Goal: Task Accomplishment & Management: Manage account settings

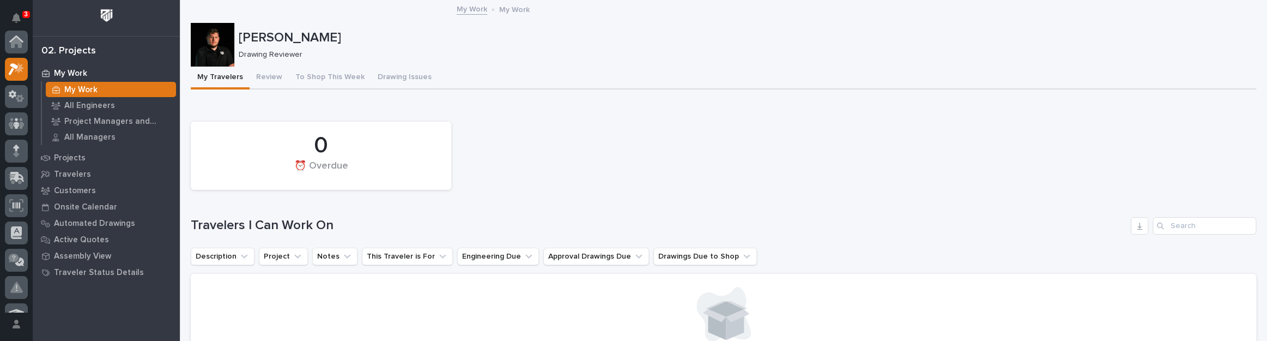
scroll to position [27, 0]
click at [403, 71] on button "Drawing Issues" at bounding box center [404, 77] width 67 height 23
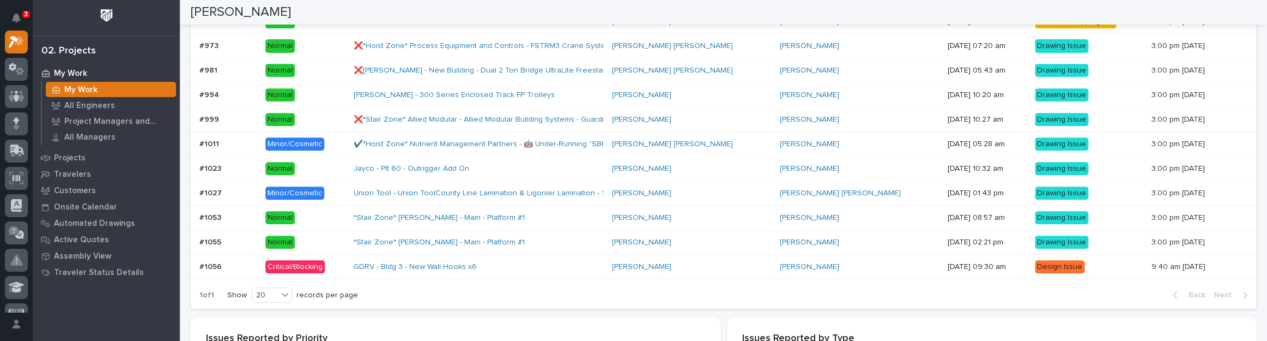
scroll to position [278, 0]
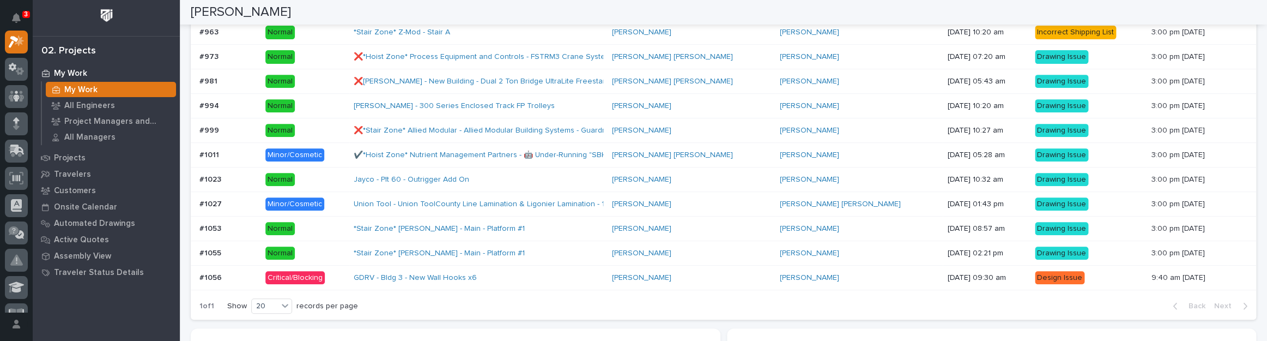
click at [266, 224] on td "Normal" at bounding box center [305, 228] width 88 height 25
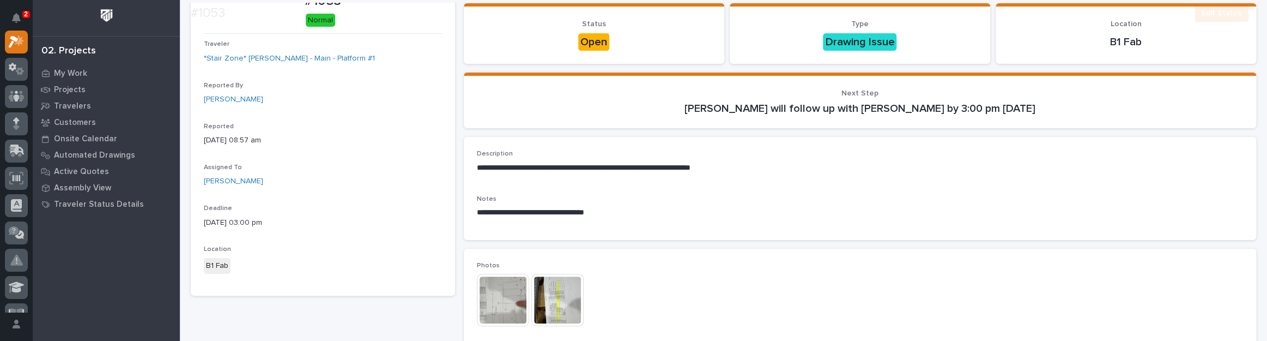
scroll to position [99, 0]
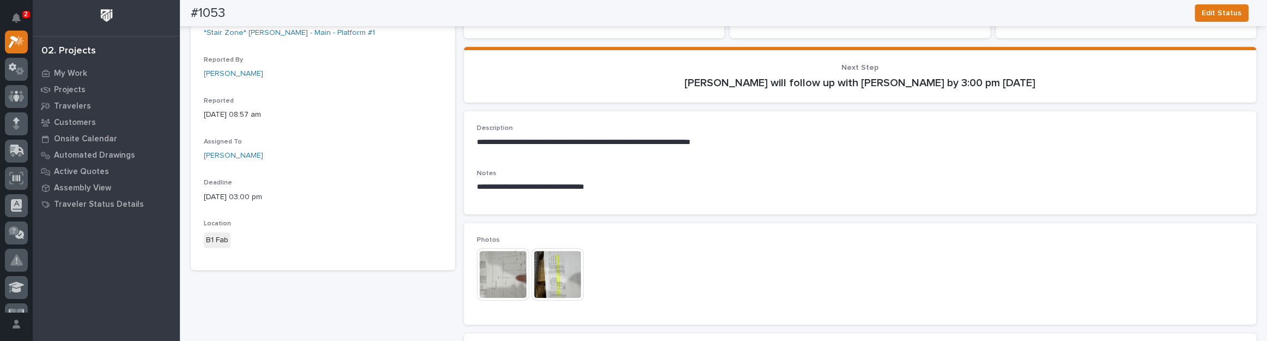
click at [502, 272] on img at bounding box center [503, 274] width 52 height 52
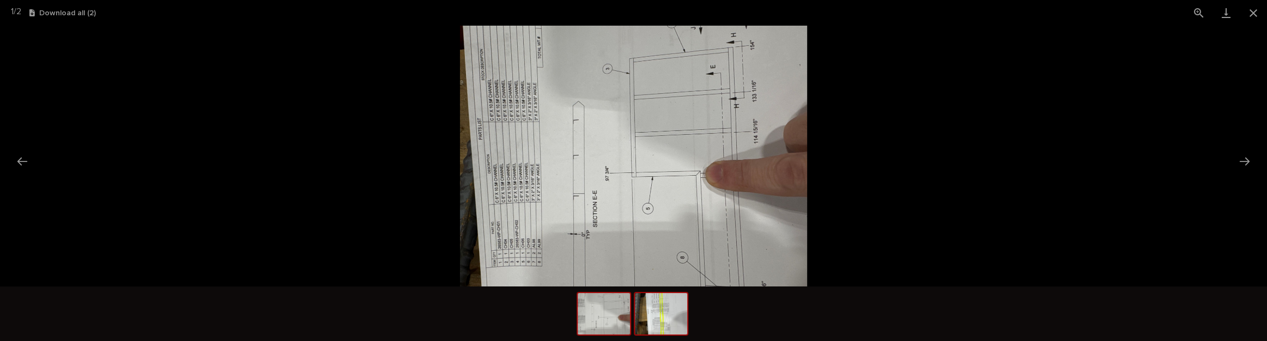
click at [650, 305] on img at bounding box center [661, 313] width 52 height 41
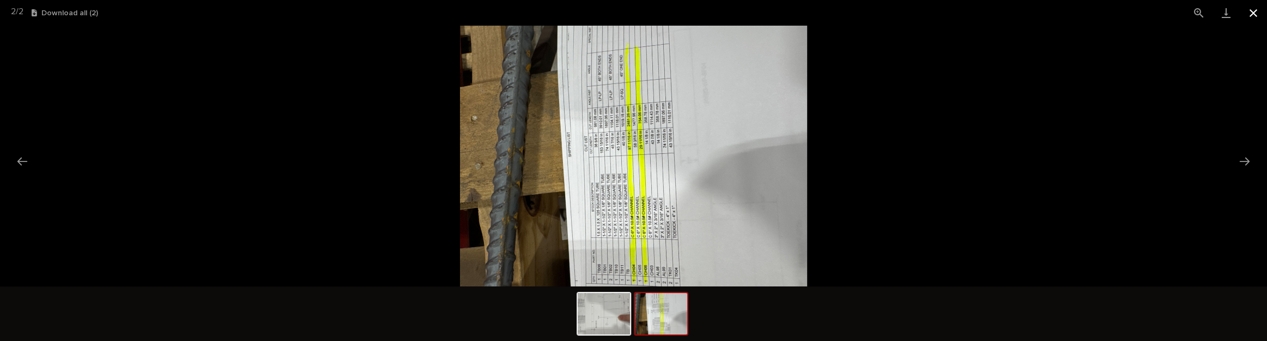
click at [1253, 15] on button "Close gallery" at bounding box center [1253, 13] width 27 height 26
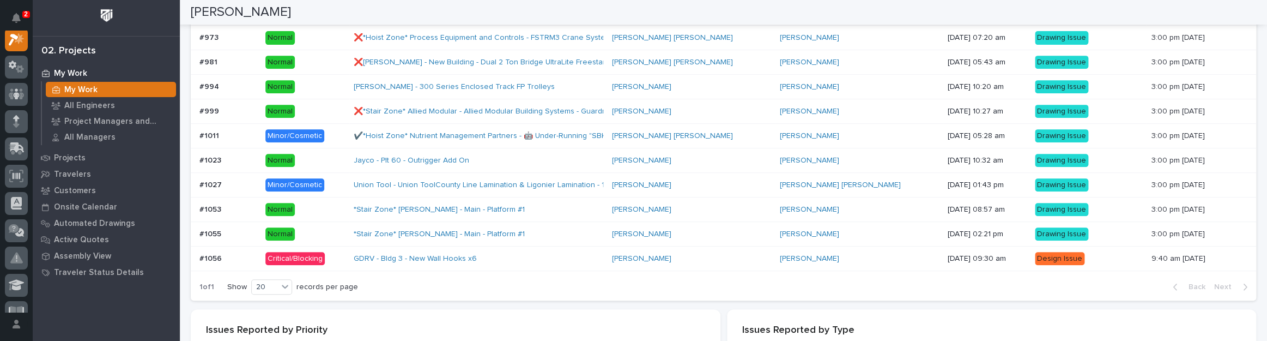
scroll to position [291, 0]
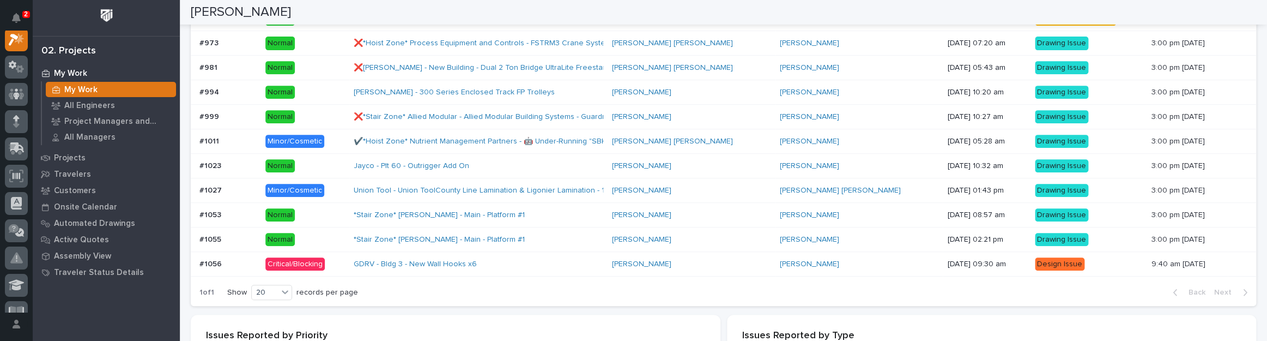
click at [561, 234] on div "*Stair Zone* Perryman - Main - Platform #1" at bounding box center [479, 239] width 250 height 18
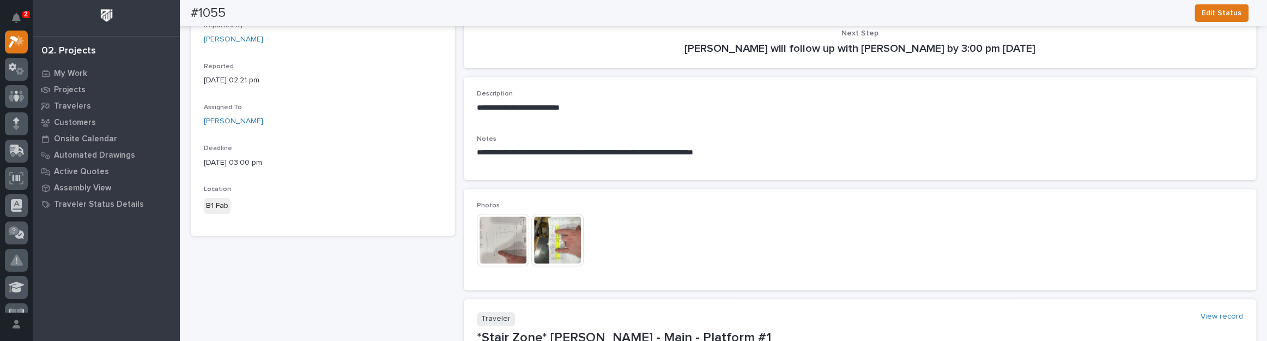
scroll to position [148, 0]
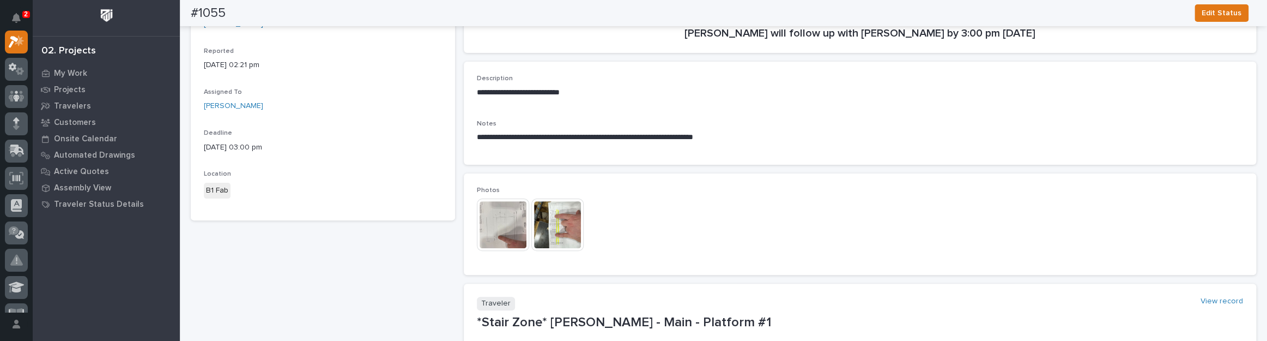
click at [511, 226] on img at bounding box center [503, 224] width 52 height 52
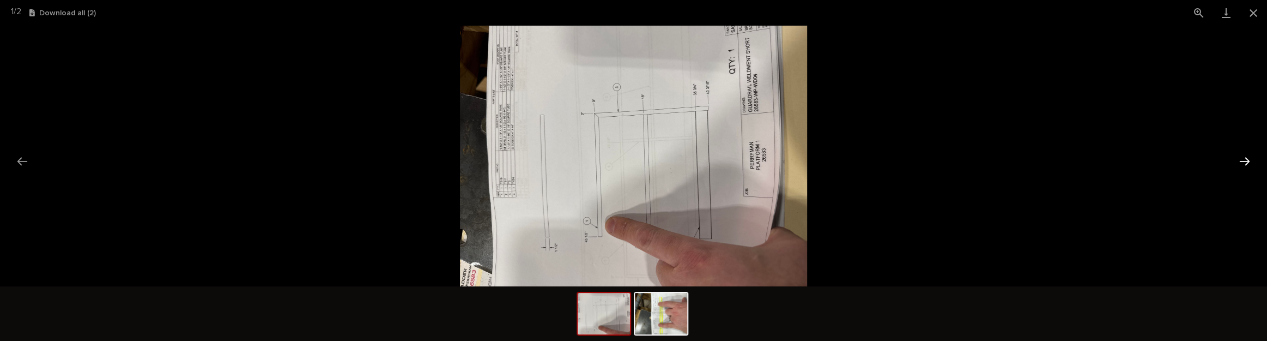
click at [1240, 156] on button "Next slide" at bounding box center [1244, 160] width 23 height 21
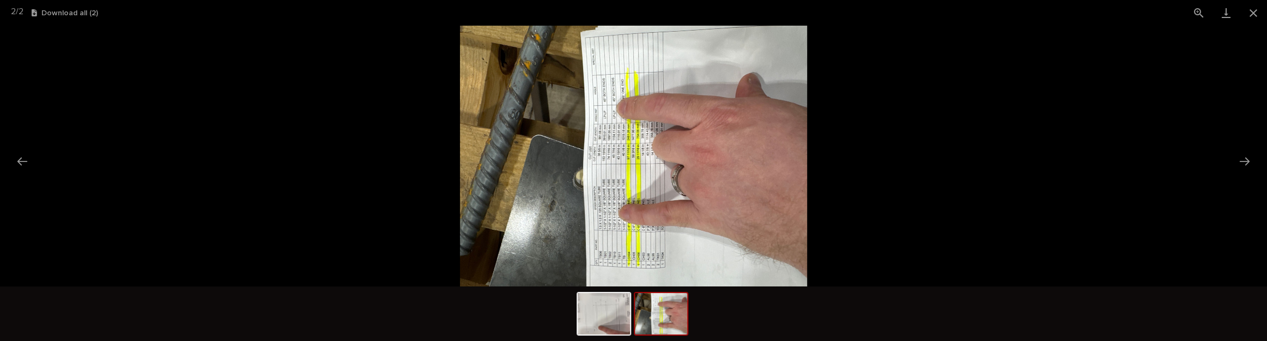
click at [702, 183] on img at bounding box center [633, 156] width 347 height 260
click at [29, 160] on button "Previous slide" at bounding box center [22, 160] width 23 height 21
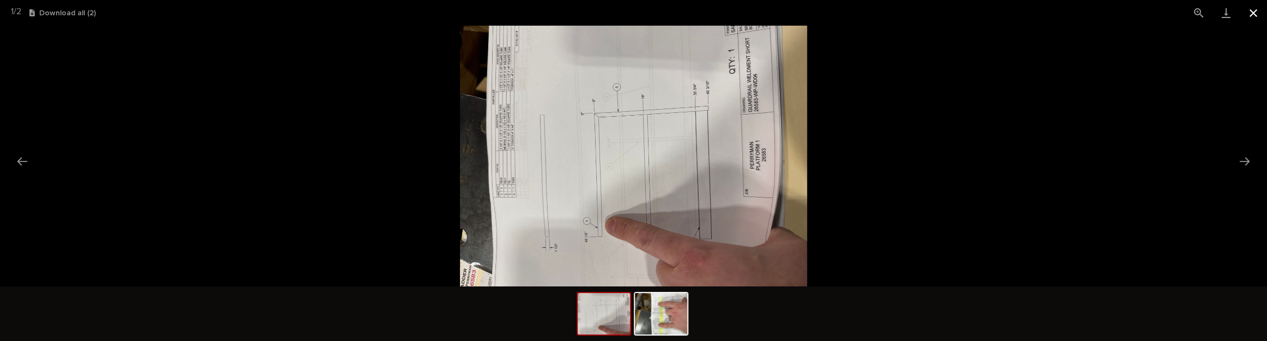
click at [1264, 11] on button "Close gallery" at bounding box center [1253, 13] width 27 height 26
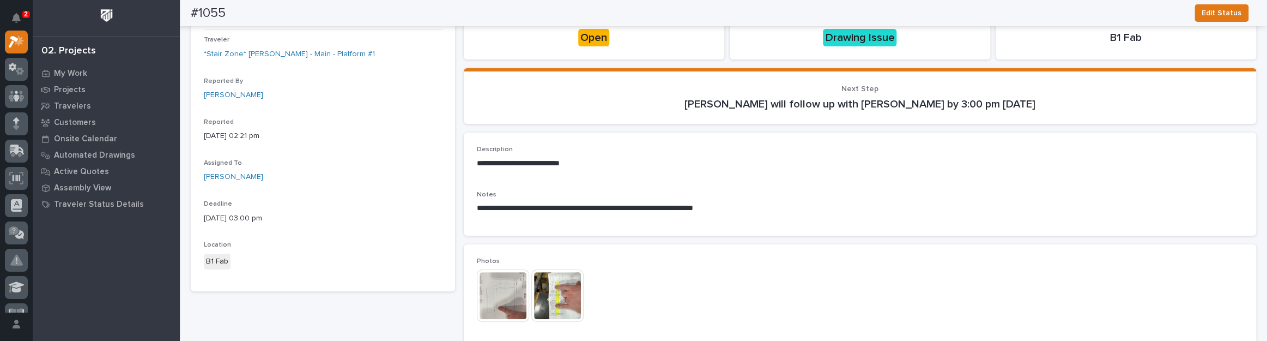
scroll to position [0, 0]
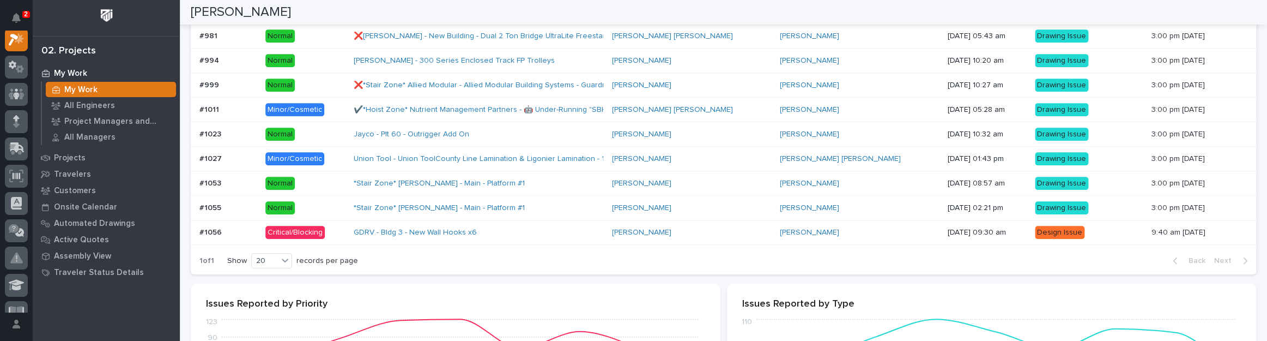
scroll to position [341, 0]
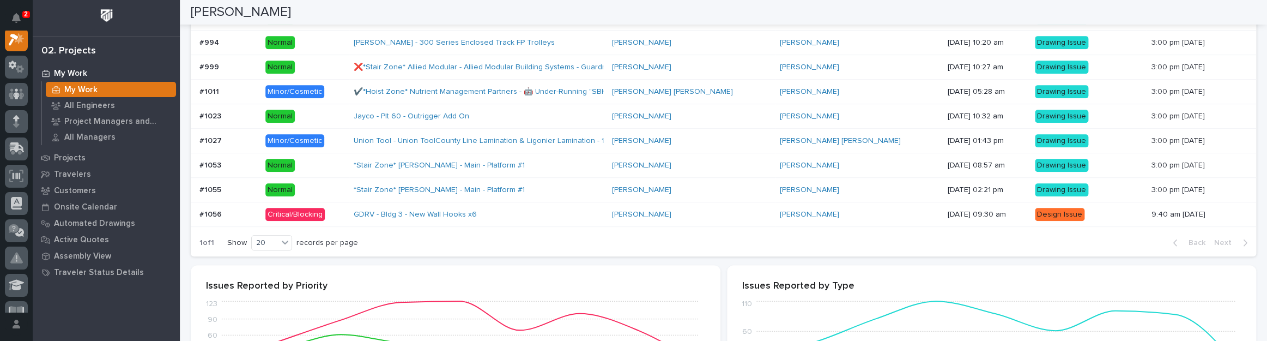
click at [345, 211] on p "Critical/Blocking" at bounding box center [305, 215] width 80 height 14
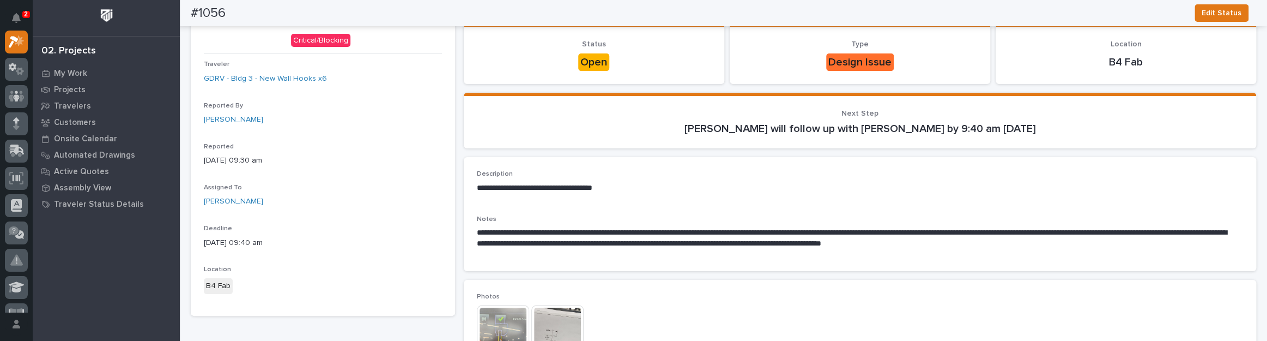
scroll to position [102, 0]
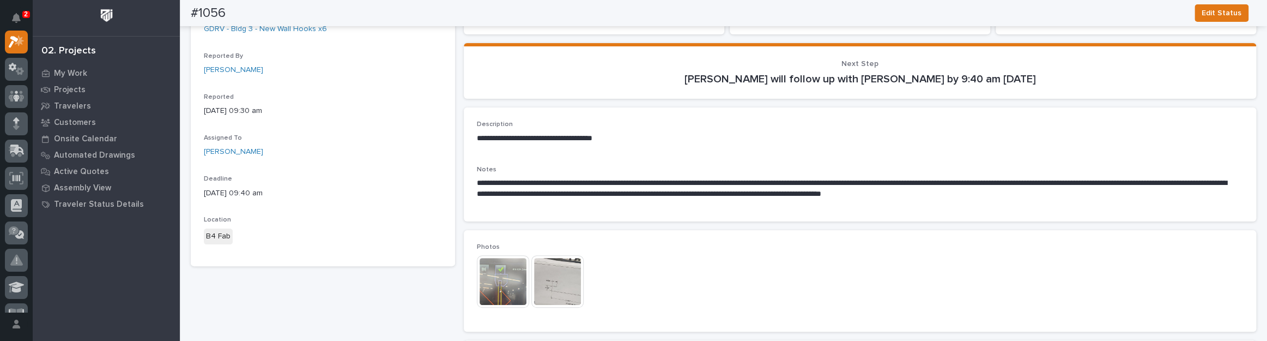
click at [511, 281] on img at bounding box center [503, 281] width 52 height 52
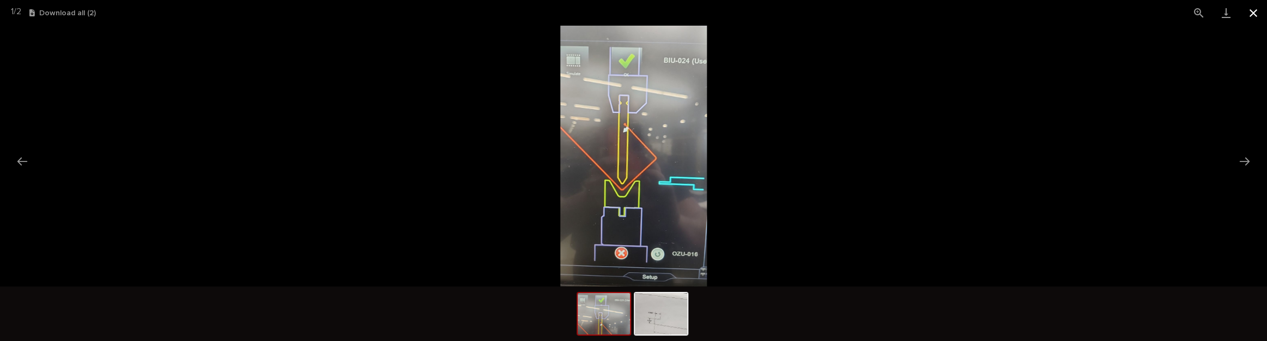
click at [1255, 10] on button "Close gallery" at bounding box center [1253, 13] width 27 height 26
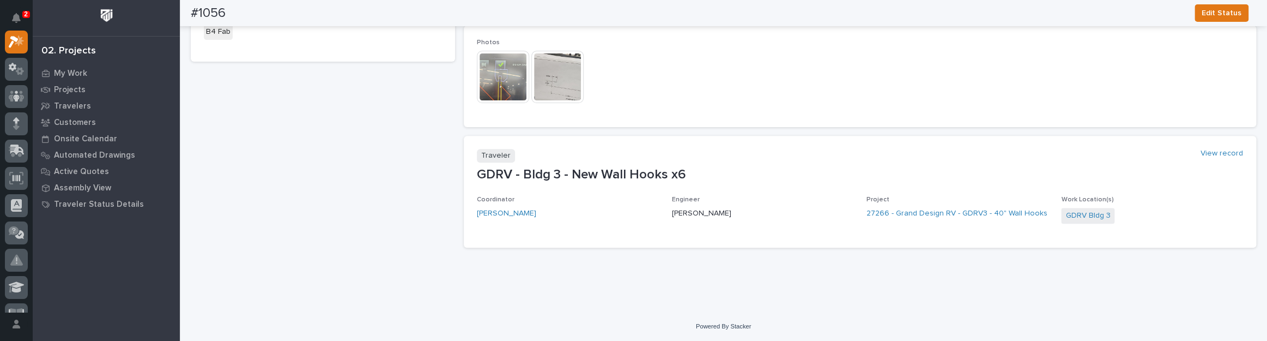
scroll to position [0, 0]
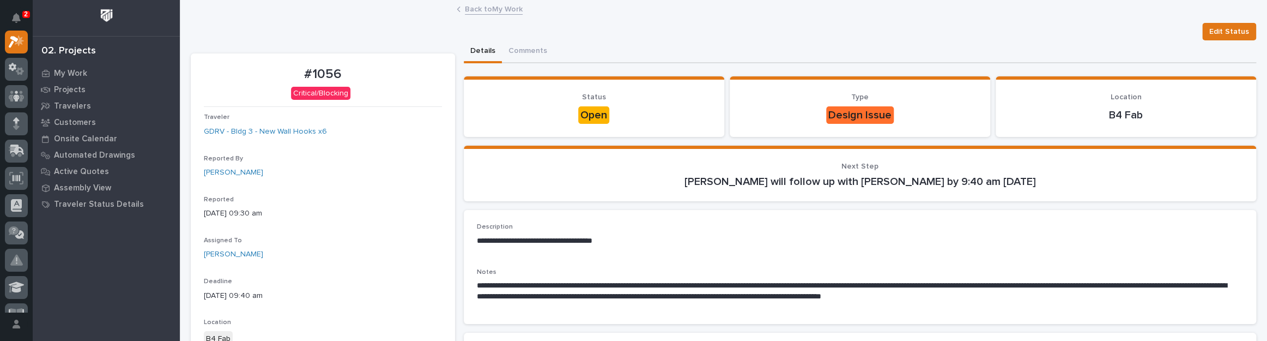
click at [25, 11] on p "2" at bounding box center [26, 14] width 4 height 8
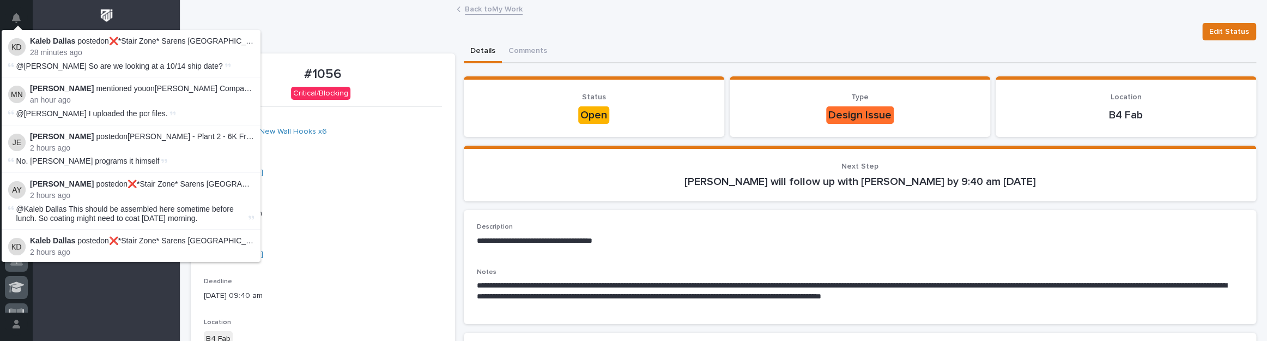
click at [307, 3] on div "Back to My Work" at bounding box center [723, 9] width 1087 height 15
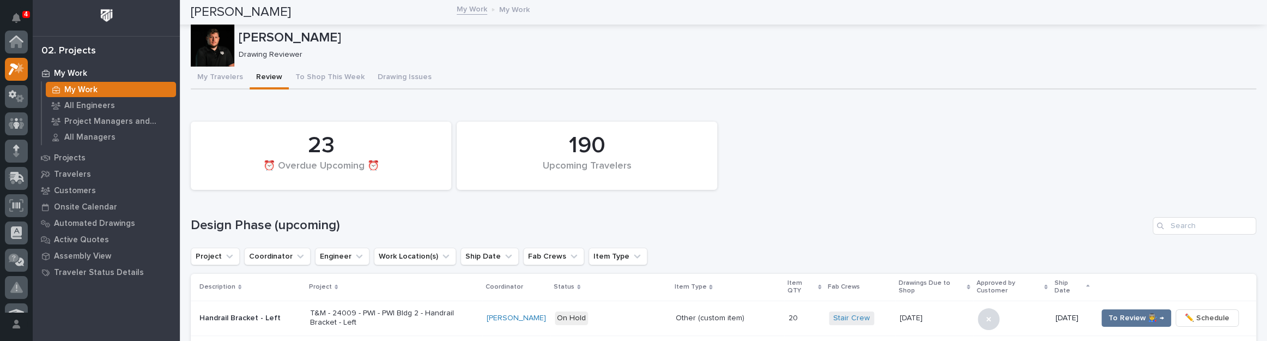
scroll to position [27, 0]
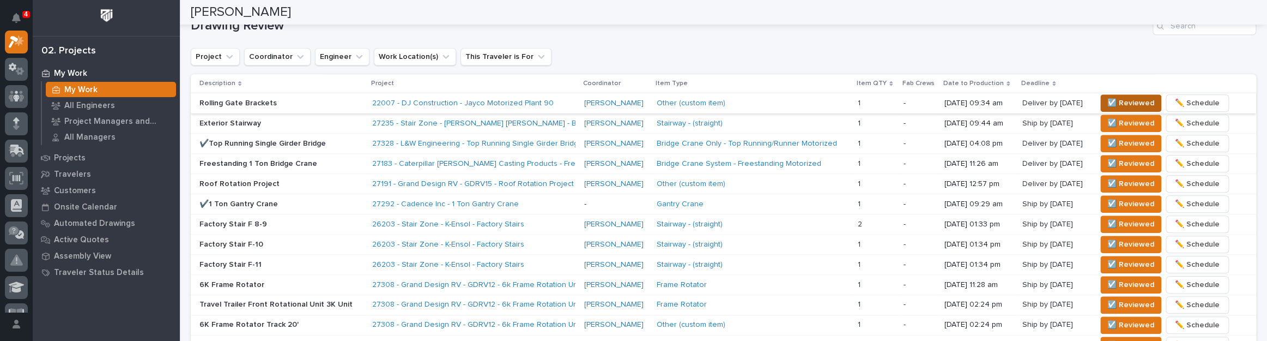
click at [1117, 96] on span "☑️ Reviewed" at bounding box center [1130, 102] width 47 height 13
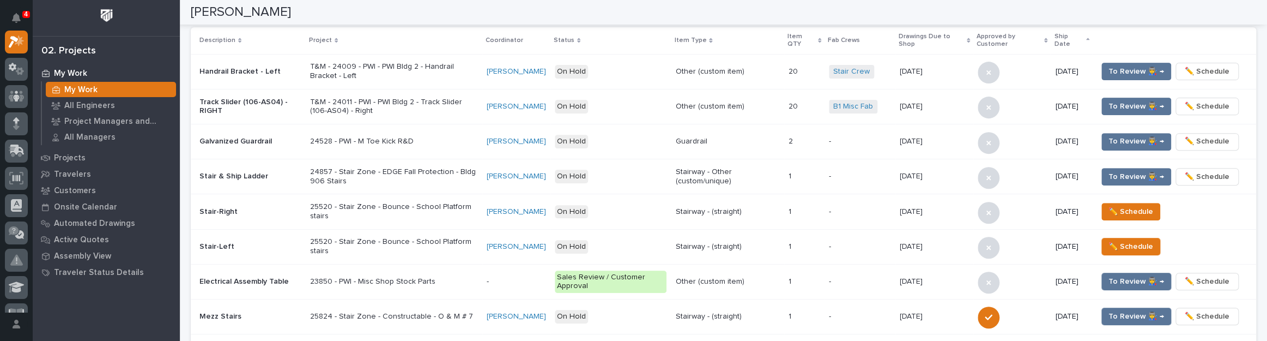
scroll to position [0, 0]
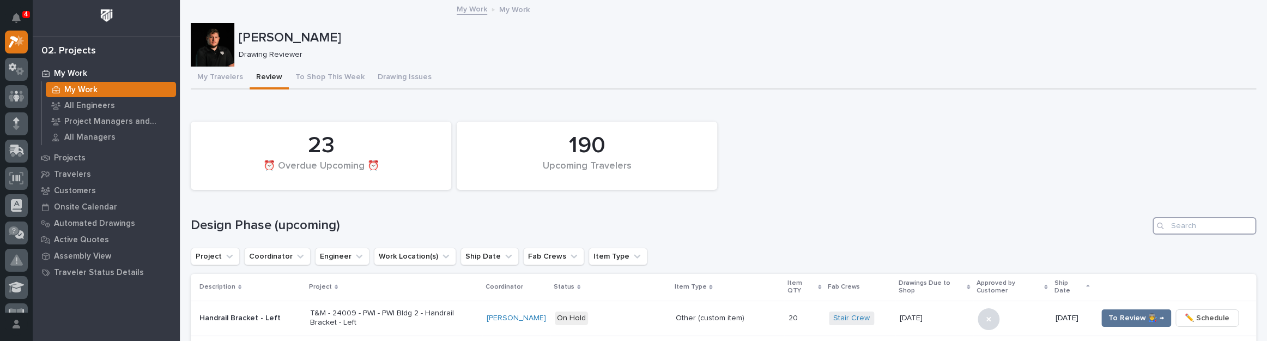
click at [1175, 217] on input "Search" at bounding box center [1204, 225] width 104 height 17
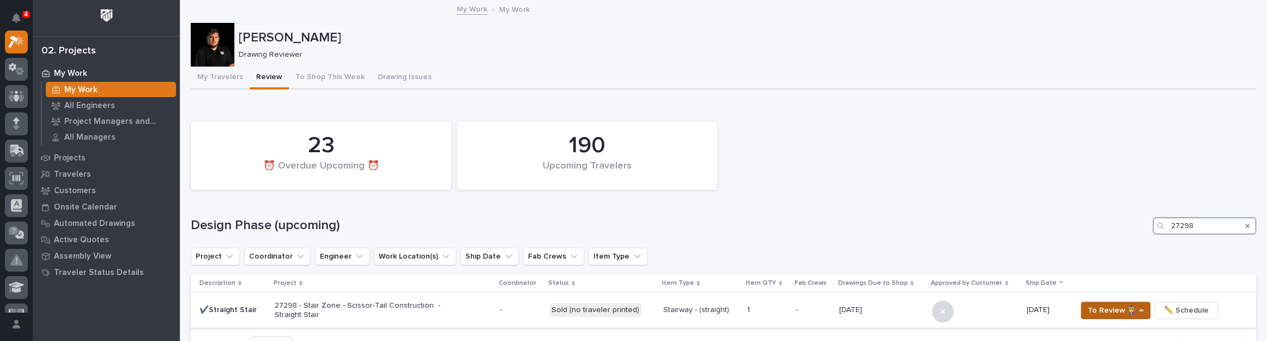
type input "27298"
click at [1095, 305] on span "To Review 👨‍🏭 →" at bounding box center [1116, 309] width 56 height 13
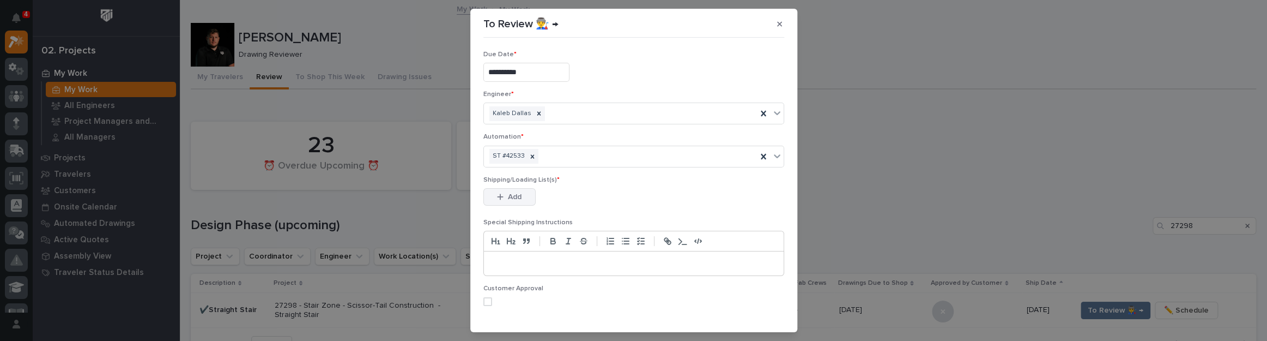
click at [508, 192] on span "Add" at bounding box center [515, 197] width 14 height 10
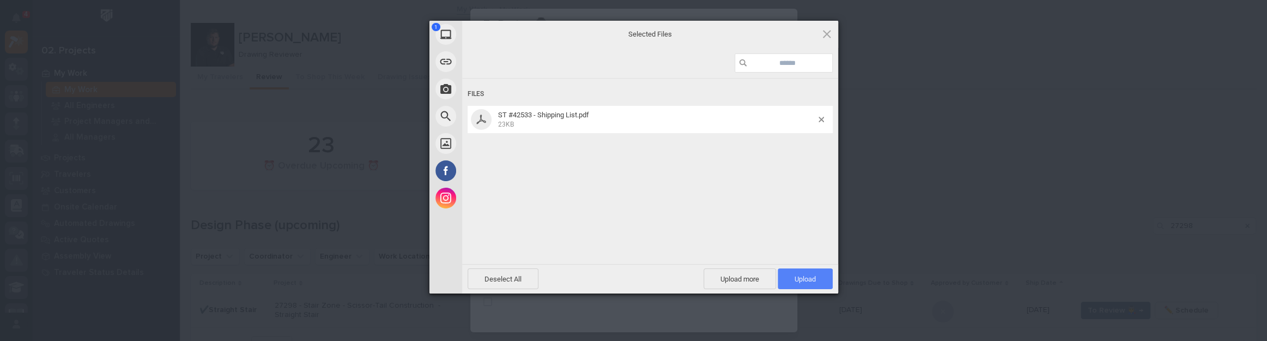
click at [824, 270] on span "Upload 1" at bounding box center [804, 278] width 55 height 21
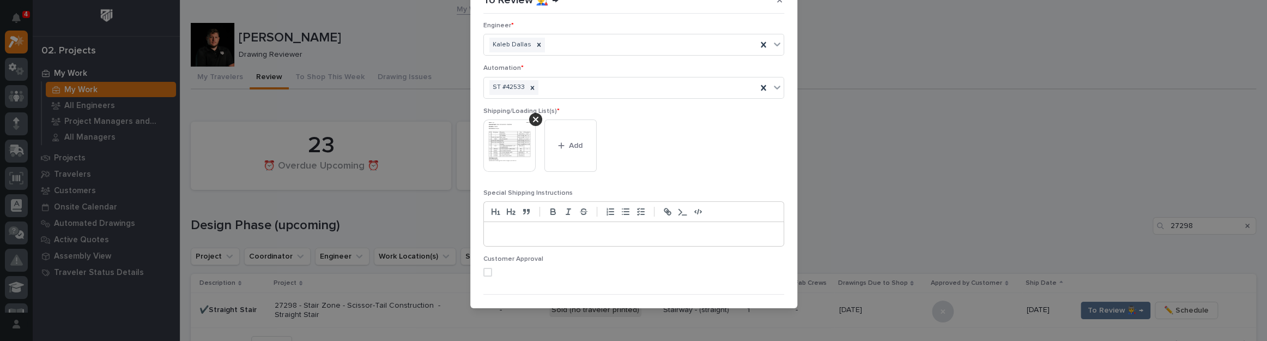
scroll to position [66, 0]
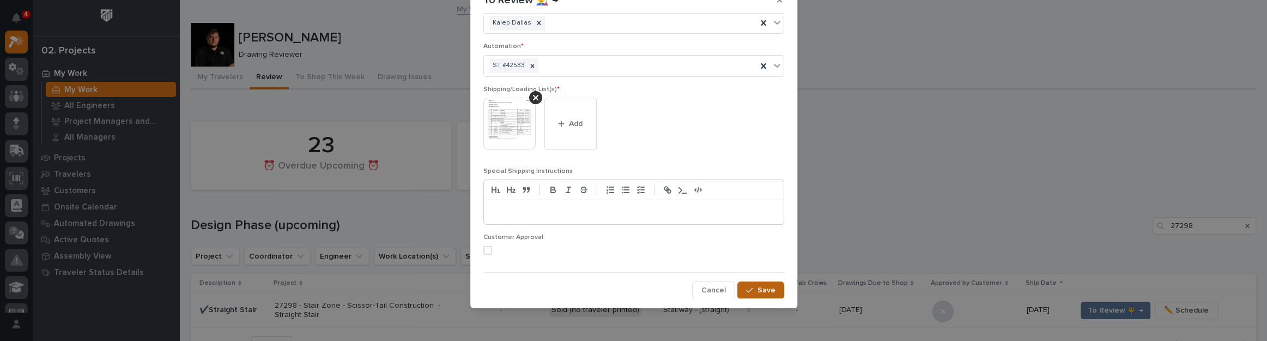
click at [757, 287] on span "Save" at bounding box center [766, 290] width 18 height 10
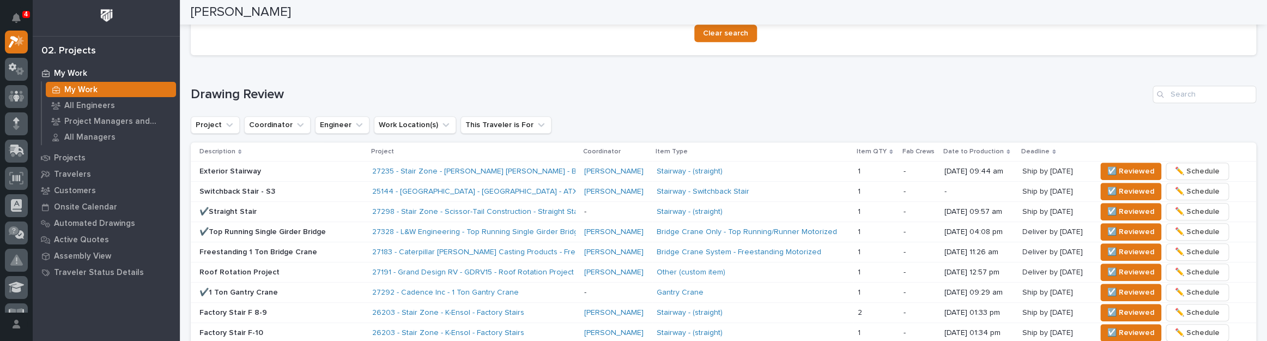
scroll to position [357, 0]
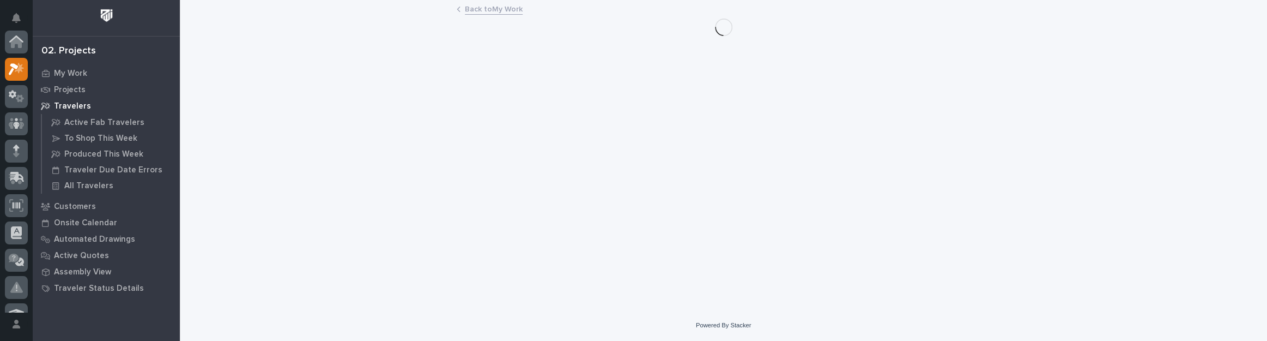
scroll to position [29, 0]
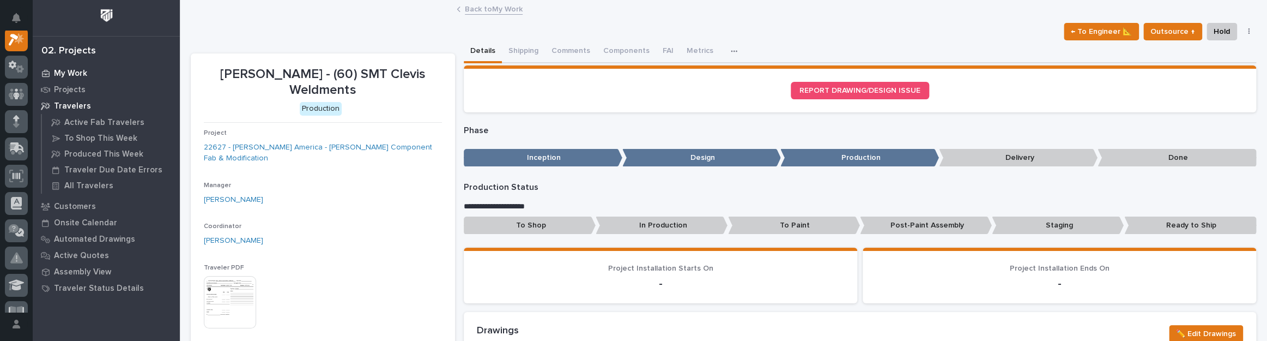
click at [68, 77] on p "My Work" at bounding box center [70, 74] width 33 height 10
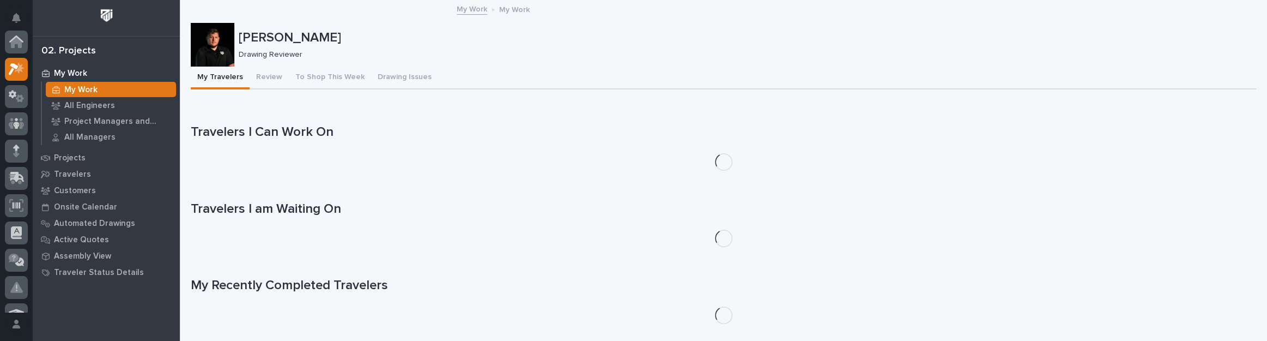
scroll to position [27, 0]
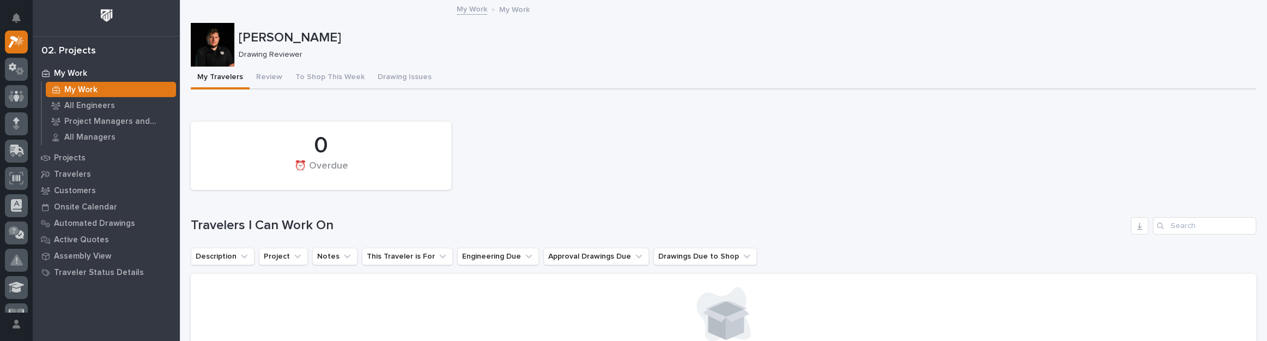
click at [605, 228] on h1 "Travelers I Can Work On" at bounding box center [658, 225] width 935 height 16
click at [271, 74] on button "Review" at bounding box center [269, 77] width 39 height 23
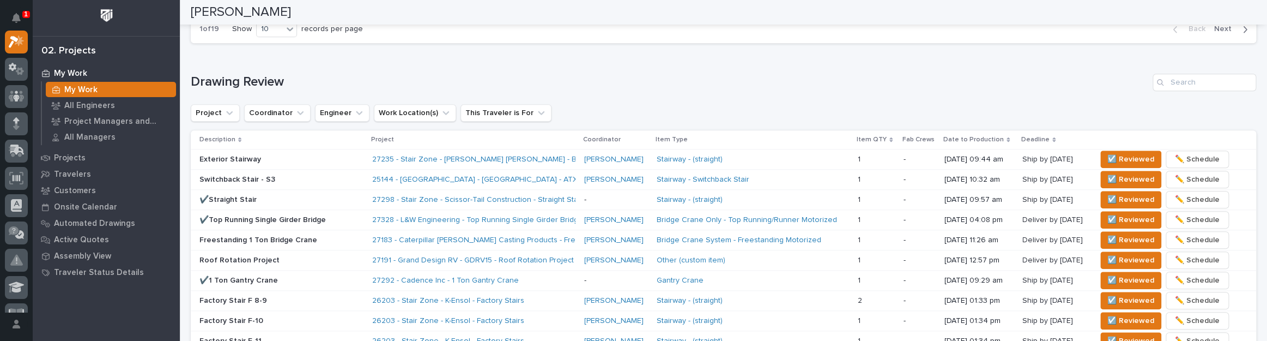
scroll to position [693, 0]
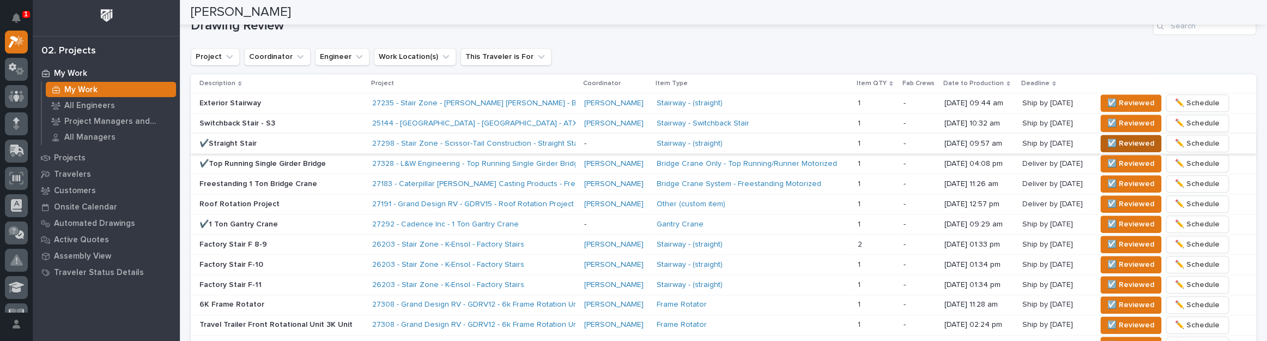
click at [1118, 141] on span "☑️ Reviewed" at bounding box center [1130, 143] width 47 height 13
